Goal: Navigation & Orientation: Find specific page/section

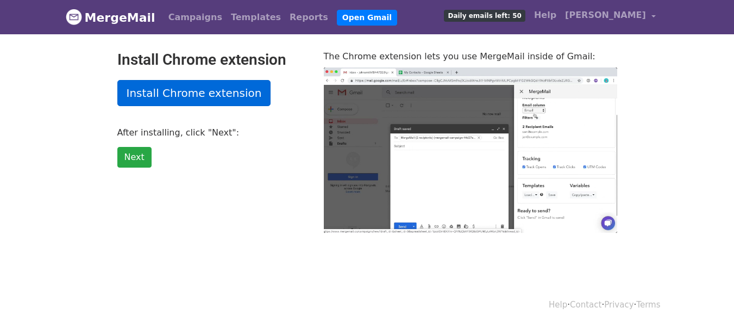
type input "7.91"
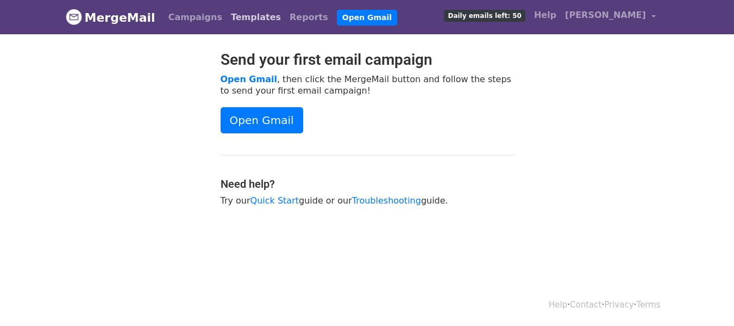
click at [232, 20] on link "Templates" at bounding box center [256, 18] width 59 height 22
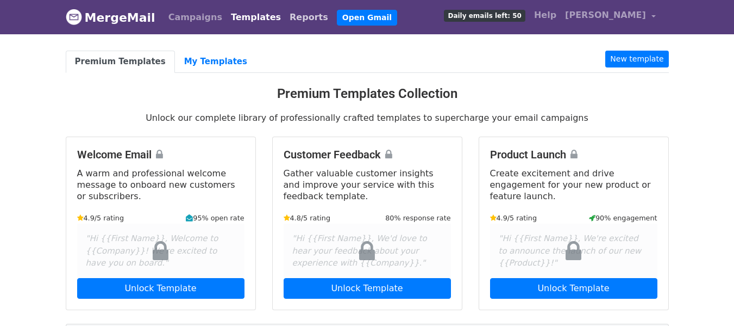
click at [291, 13] on link "Reports" at bounding box center [308, 18] width 47 height 22
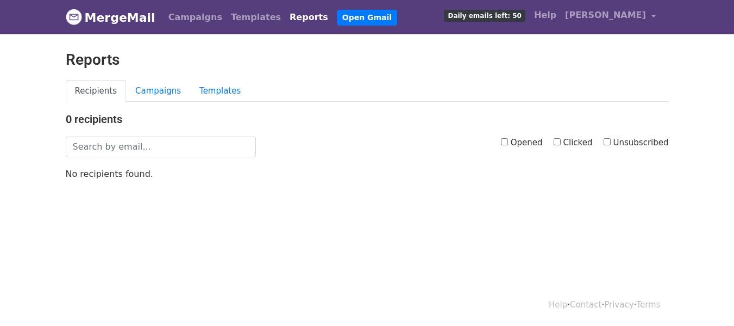
scroll to position [2, 0]
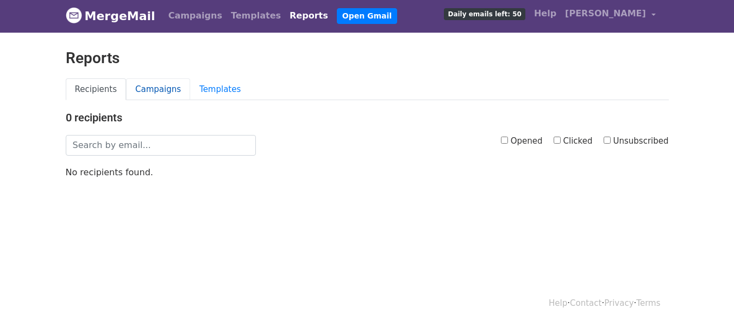
click at [167, 87] on link "Campaigns" at bounding box center [158, 89] width 64 height 22
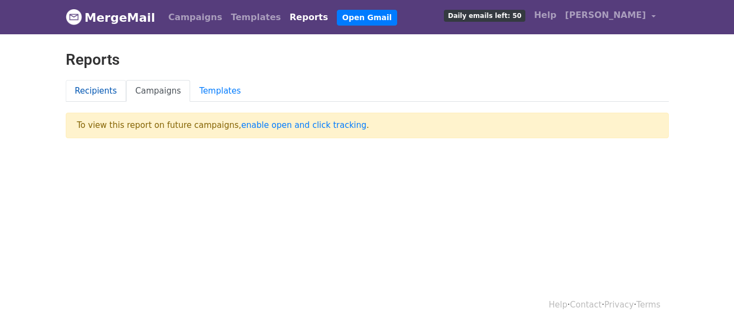
click at [98, 92] on link "Recipients" at bounding box center [96, 91] width 61 height 22
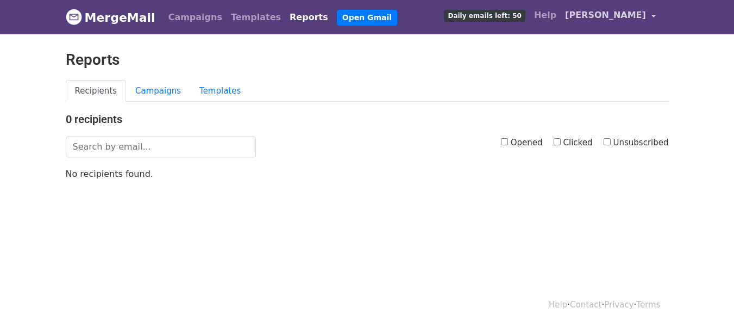
click at [638, 20] on span "[PERSON_NAME]" at bounding box center [605, 15] width 81 height 13
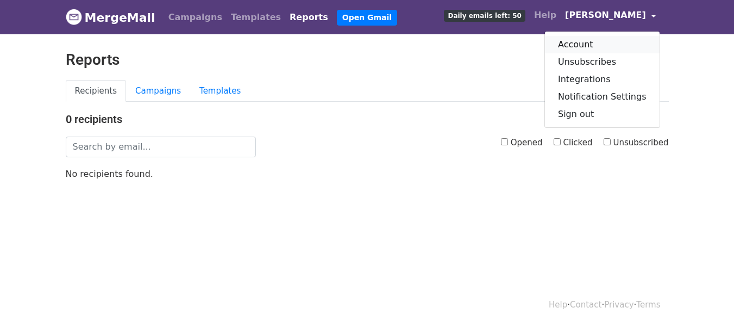
click at [626, 44] on link "Account" at bounding box center [602, 44] width 115 height 17
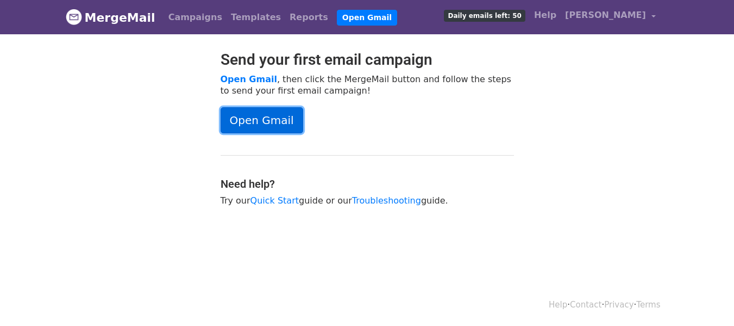
click at [269, 120] on link "Open Gmail" at bounding box center [262, 120] width 83 height 26
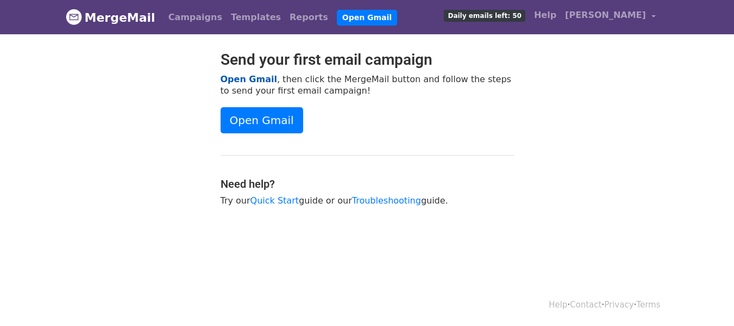
click at [246, 78] on link "Open Gmail" at bounding box center [249, 79] width 57 height 10
